Goal: Transaction & Acquisition: Obtain resource

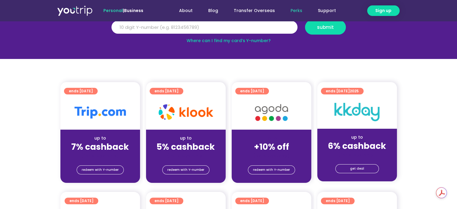
scroll to position [90, 0]
click at [105, 169] on span "redeem with Y-number" at bounding box center [100, 170] width 37 height 8
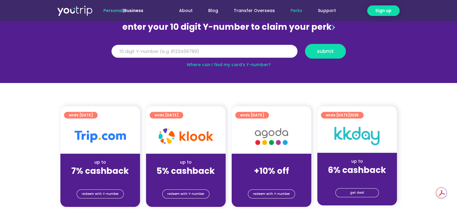
click at [201, 49] on input "Y Number" at bounding box center [205, 51] width 186 height 13
type input "8"
type input "8117094201"
click at [331, 51] on span "submit" at bounding box center [325, 51] width 17 height 5
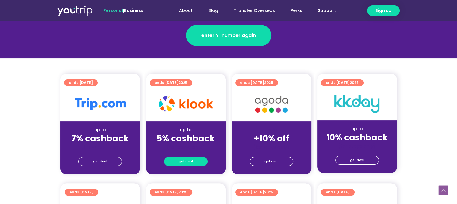
scroll to position [120, 0]
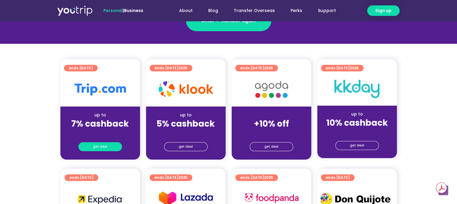
click at [105, 147] on span "get deal" at bounding box center [100, 147] width 14 height 8
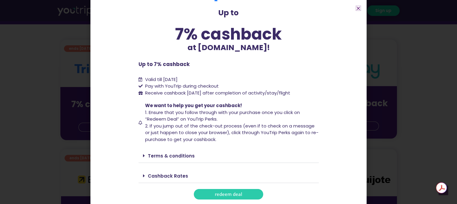
scroll to position [150, 0]
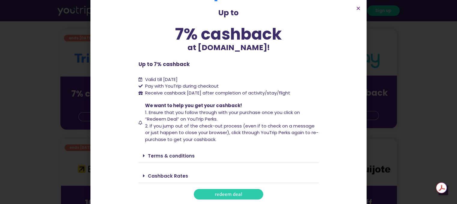
click at [238, 192] on span "redeem deal" at bounding box center [228, 194] width 27 height 5
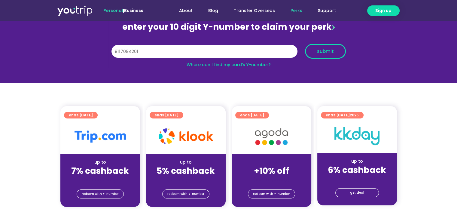
type input "8117094201"
click at [330, 53] on span "submit" at bounding box center [325, 51] width 17 height 5
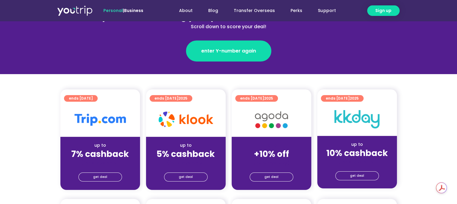
scroll to position [90, 0]
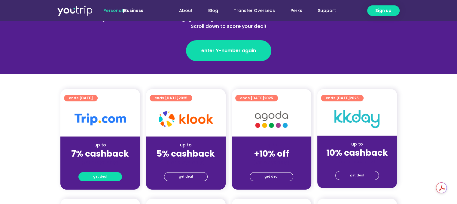
click at [103, 178] on span "get deal" at bounding box center [100, 177] width 14 height 8
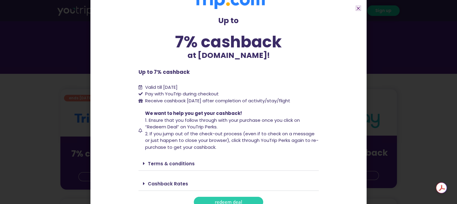
scroll to position [25, 0]
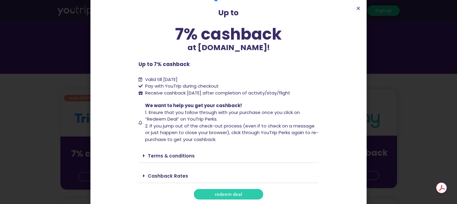
click at [240, 194] on link "redeem deal" at bounding box center [228, 194] width 69 height 11
